Goal: Information Seeking & Learning: Learn about a topic

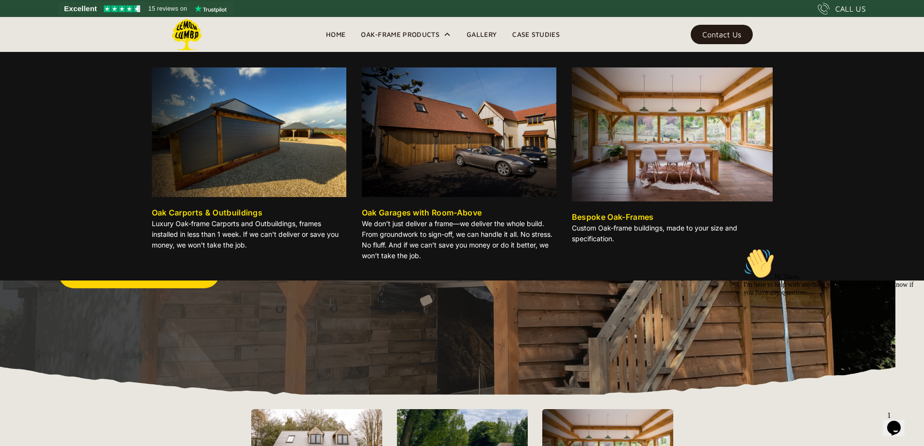
click at [414, 33] on div "Oak-Frame Products" at bounding box center [400, 35] width 79 height 12
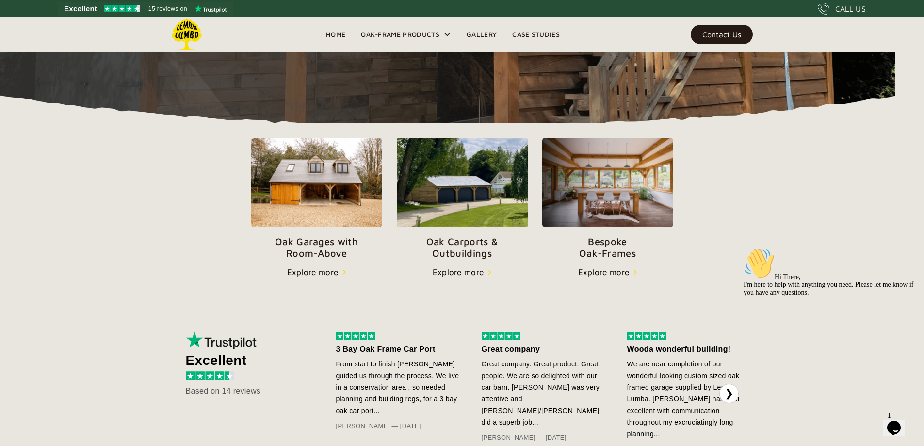
scroll to position [272, 0]
click at [448, 227] on img at bounding box center [462, 181] width 131 height 89
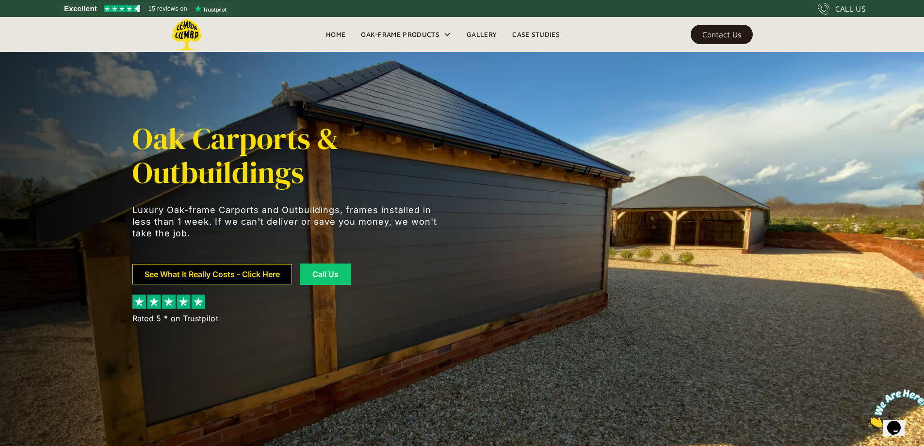
click at [247, 273] on link "See What It Really Costs - Click Here" at bounding box center [212, 274] width 160 height 20
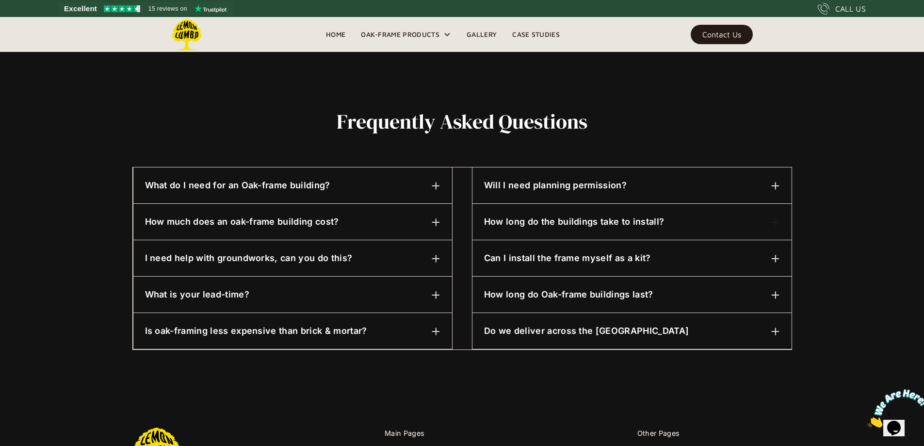
scroll to position [417, 0]
click at [578, 189] on h6 "Will I need planning permission?" at bounding box center [555, 185] width 143 height 13
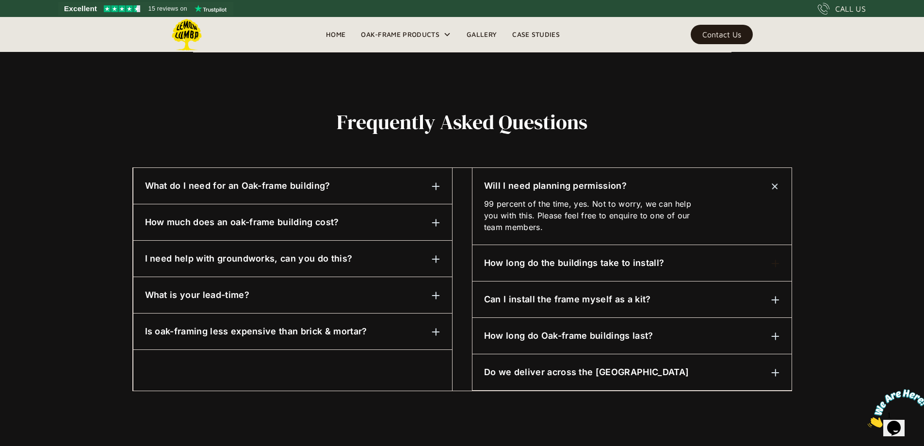
click at [583, 260] on h6 "How long do the buildings take to install?" at bounding box center [574, 263] width 180 height 13
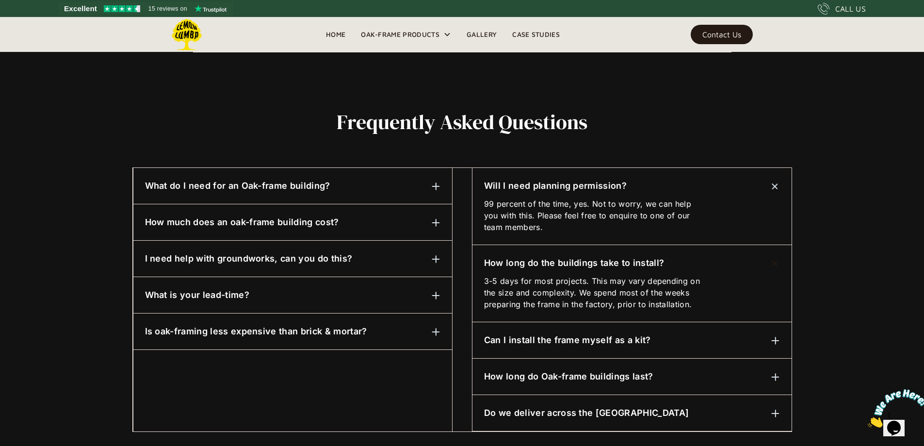
click at [580, 258] on h6 "How long do the buildings take to install?" at bounding box center [574, 263] width 180 height 13
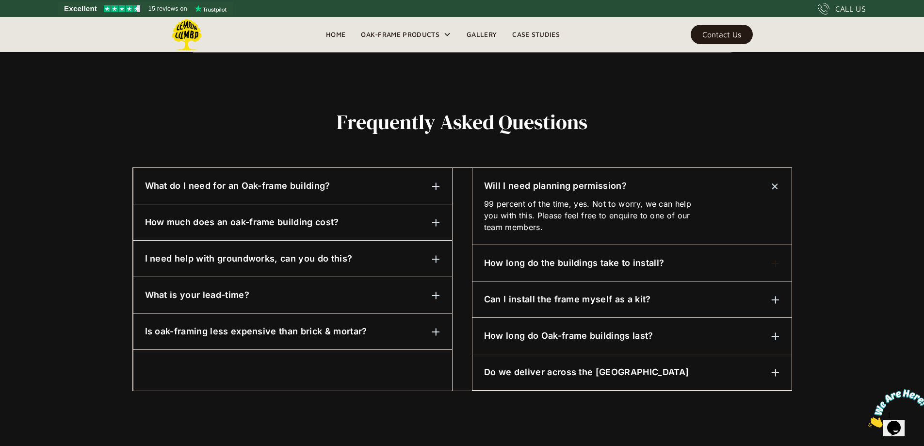
click at [581, 302] on h6 "Can I install the frame myself as a kit?" at bounding box center [567, 299] width 167 height 13
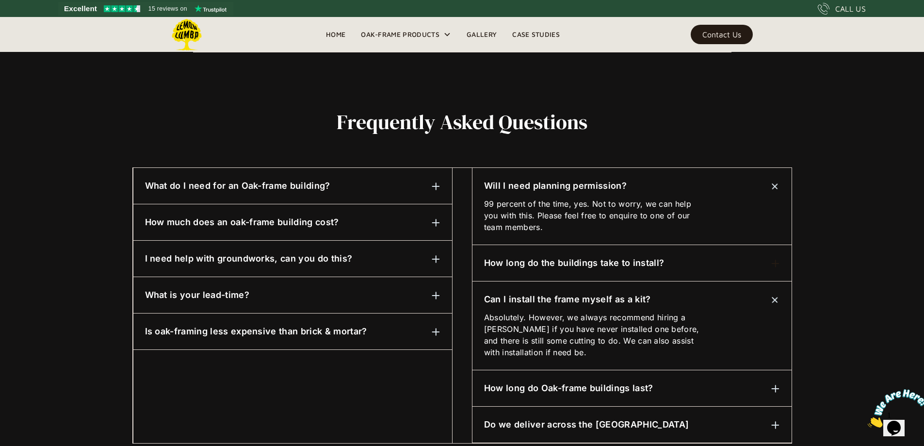
click at [580, 298] on h6 "Can I install the frame myself as a kit?" at bounding box center [567, 299] width 167 height 13
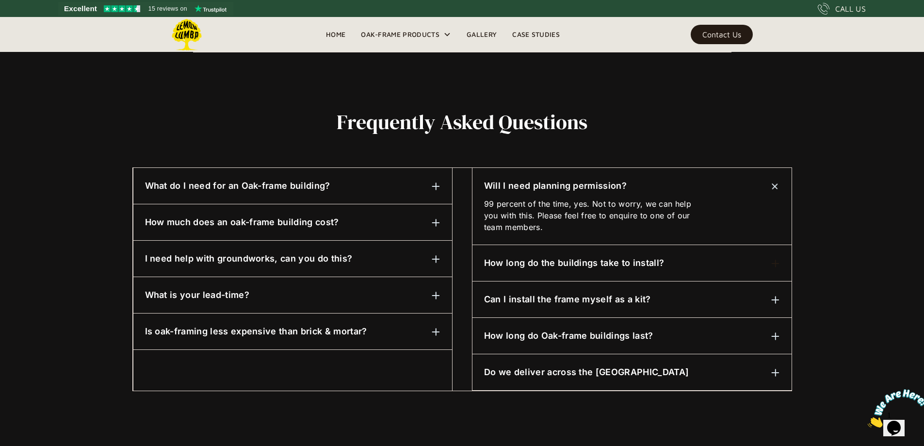
click at [596, 331] on h6 "How long do Oak-frame buildings last?" at bounding box center [568, 335] width 169 height 13
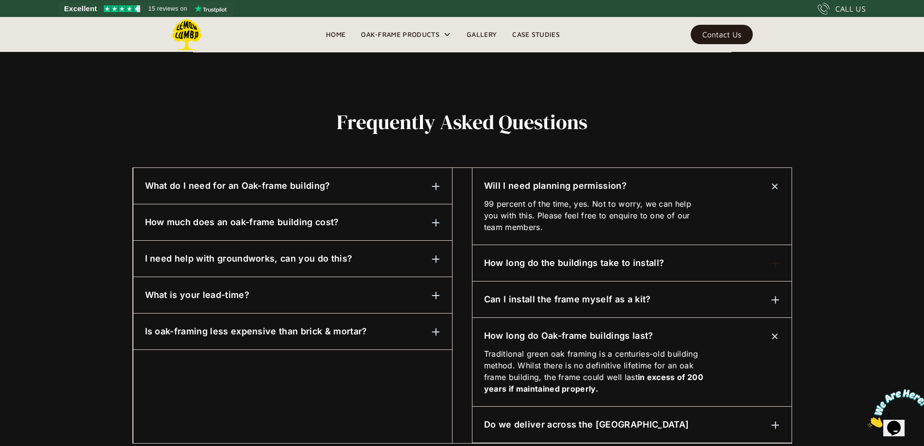
click at [597, 331] on h6 "How long do Oak-frame buildings last?" at bounding box center [568, 335] width 169 height 13
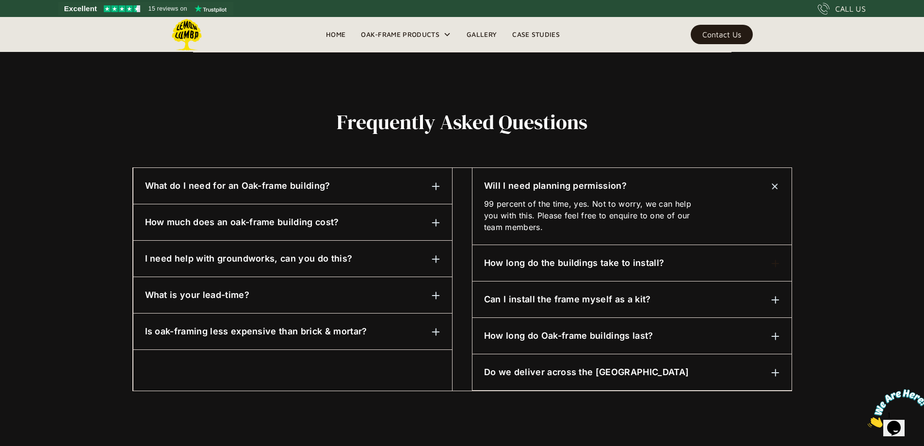
click at [341, 223] on div "How much does an oak-frame building cost?" at bounding box center [292, 222] width 295 height 13
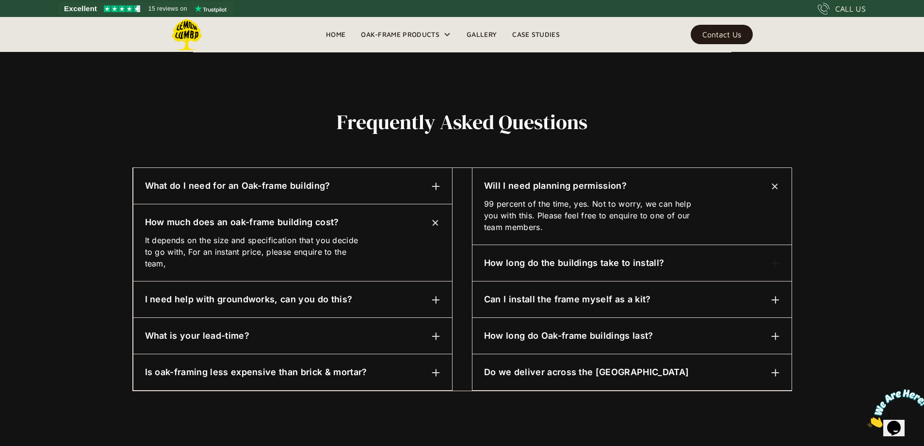
click at [341, 223] on div "How much does an oak-frame building cost?" at bounding box center [292, 222] width 295 height 13
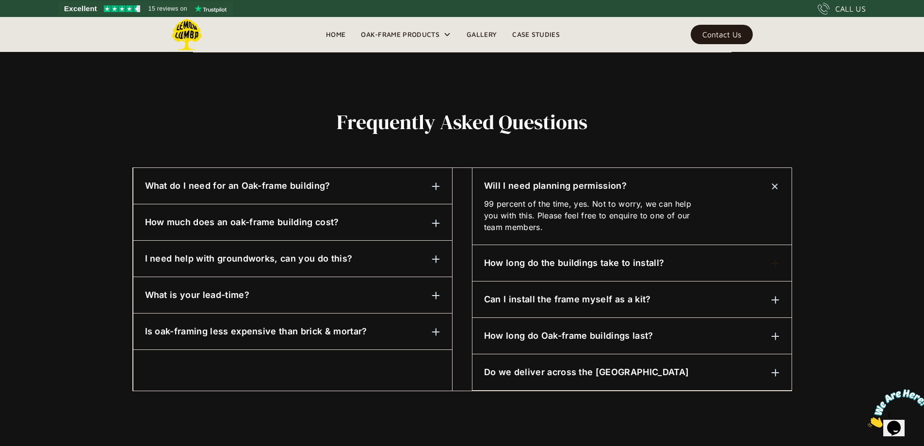
click at [342, 256] on h6 "I need help with groundworks, can you do this?" at bounding box center [249, 258] width 208 height 13
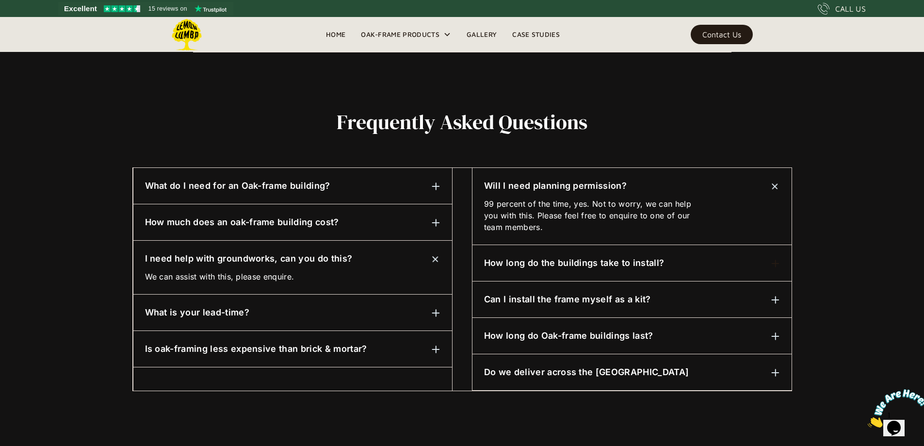
click at [342, 256] on h6 "I need help with groundworks, can you do this?" at bounding box center [249, 258] width 208 height 13
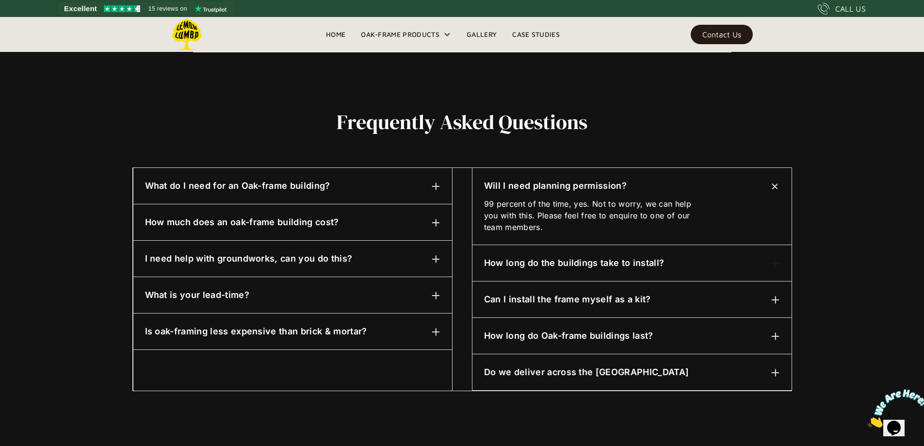
click at [339, 323] on div "Is oak-framing less expensive than brick & mortar? It depends on what specifica…" at bounding box center [292, 331] width 319 height 36
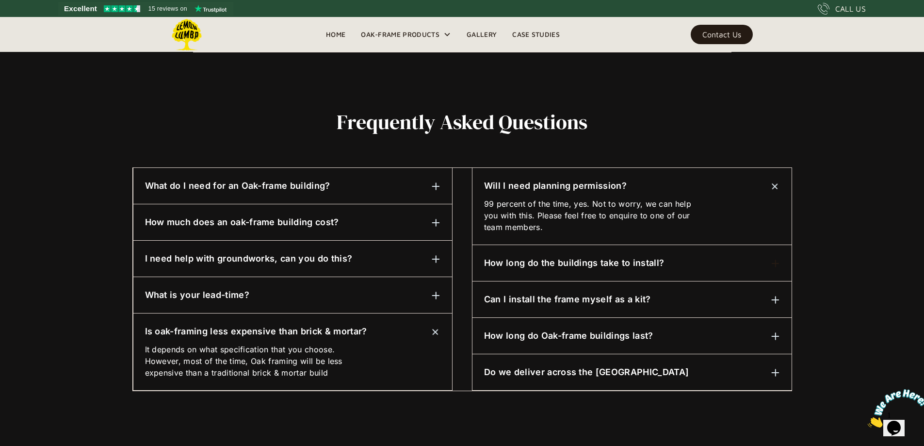
click at [342, 329] on h6 "Is oak-framing less expensive than brick & mortar?" at bounding box center [256, 331] width 222 height 13
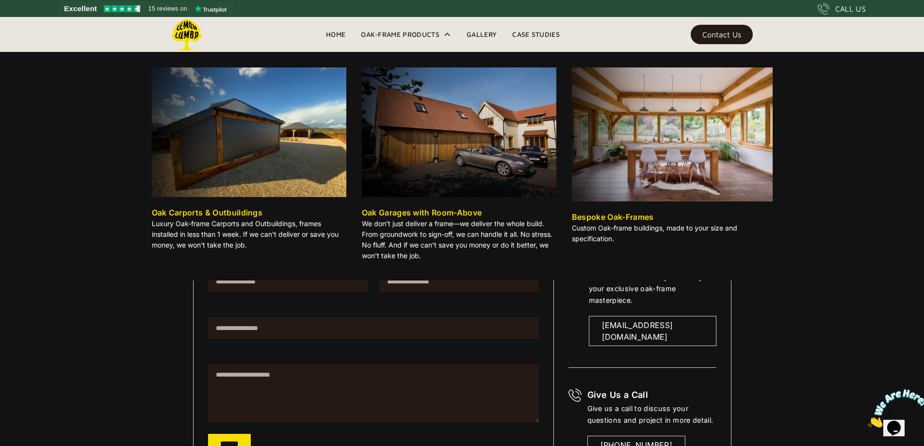
scroll to position [0, 0]
click at [245, 211] on div "Oak Carports & Outbuildings" at bounding box center [207, 213] width 111 height 12
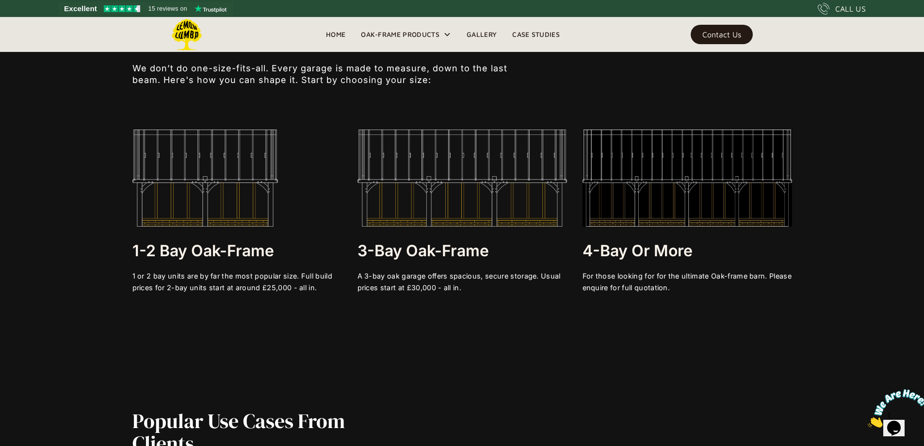
scroll to position [2003, 0]
